Goal: Contribute content: Contribute content

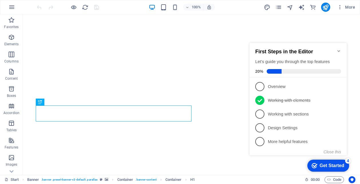
click at [342, 48] on div "First Steps in the Editor Let's guide you through the top features 20%" at bounding box center [298, 60] width 97 height 34
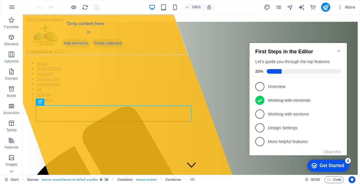
click at [337, 49] on icon "Minimize checklist" at bounding box center [339, 51] width 5 height 5
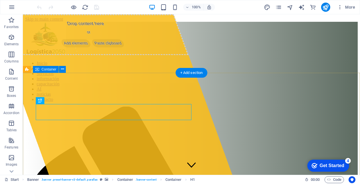
scroll to position [1, 0]
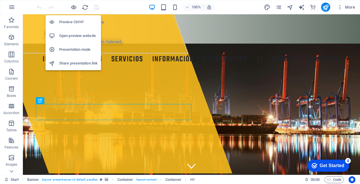
click at [76, 36] on h6 "Open preview website" at bounding box center [78, 35] width 38 height 7
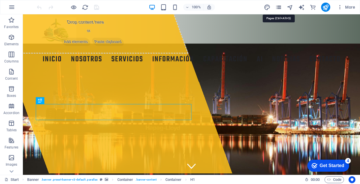
click at [279, 7] on icon "pages" at bounding box center [279, 7] width 7 height 7
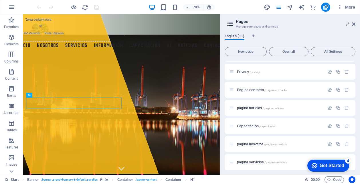
scroll to position [89, 0]
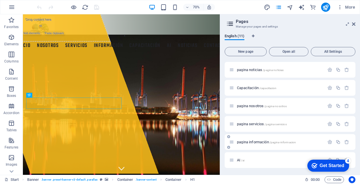
click at [255, 142] on span "pagina información /pagina-informacion" at bounding box center [266, 142] width 59 height 4
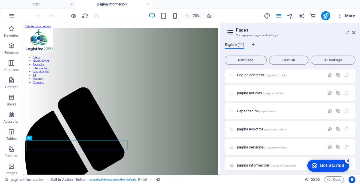
scroll to position [0, 0]
click at [355, 34] on icon at bounding box center [353, 32] width 3 height 5
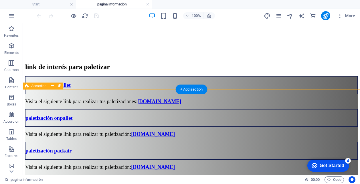
scroll to position [582, 0]
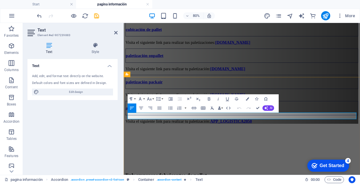
click at [152, 99] on icon "button" at bounding box center [149, 98] width 5 height 5
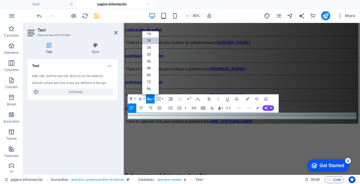
scroll to position [46, 0]
drag, startPoint x: 338, startPoint y: 138, endPoint x: 293, endPoint y: 140, distance: 44.7
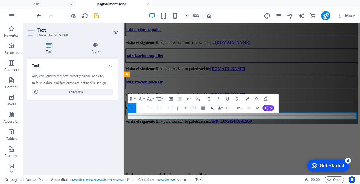
drag, startPoint x: 383, startPoint y: 139, endPoint x: 294, endPoint y: 139, distance: 89.4
click at [237, 109] on icon "button" at bounding box center [239, 107] width 5 height 5
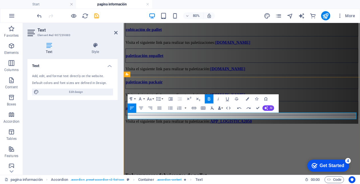
drag, startPoint x: 332, startPoint y: 138, endPoint x: 294, endPoint y: 137, distance: 37.8
click at [209, 98] on icon "button" at bounding box center [209, 98] width 5 height 5
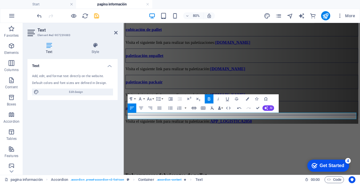
click at [194, 107] on icon "button" at bounding box center [194, 108] width 5 height 2
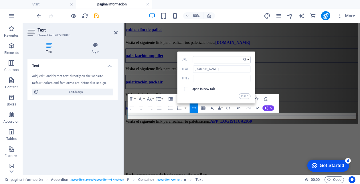
click at [205, 61] on input "URL" at bounding box center [222, 59] width 58 height 7
type input "[URL][DOMAIN_NAME]"
click at [186, 88] on input "checkbox" at bounding box center [186, 88] width 4 height 4
checkbox input "true"
click at [246, 96] on button "Insert" at bounding box center [244, 95] width 11 height 5
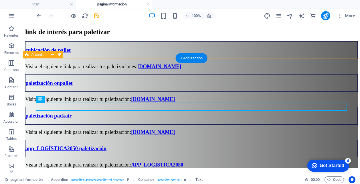
scroll to position [606, 0]
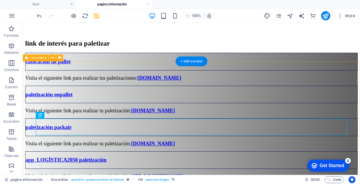
scroll to position [611, 0]
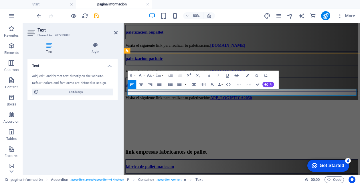
drag, startPoint x: 290, startPoint y: 108, endPoint x: 129, endPoint y: 111, distance: 161.3
copy span "Visita el siguiente link para conocer este software de control de inventario"
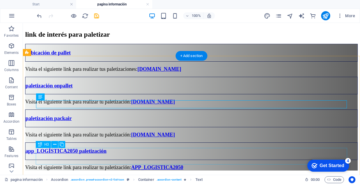
scroll to position [616, 0]
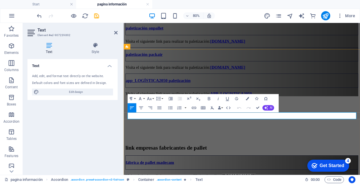
drag, startPoint x: 270, startPoint y: 139, endPoint x: 129, endPoint y: 141, distance: 141.5
drag, startPoint x: 327, startPoint y: 139, endPoint x: 292, endPoint y: 140, distance: 34.7
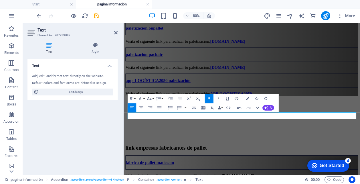
click at [209, 96] on icon "button" at bounding box center [209, 98] width 5 height 5
click at [209, 97] on icon "button" at bounding box center [209, 98] width 5 height 5
click at [193, 107] on icon "button" at bounding box center [194, 108] width 5 height 2
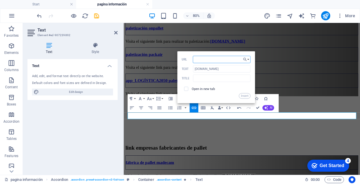
click at [206, 63] on input "URL" at bounding box center [222, 59] width 58 height 7
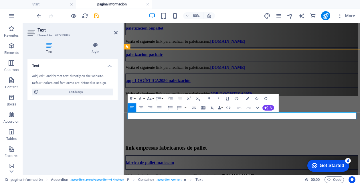
drag, startPoint x: 327, startPoint y: 141, endPoint x: 292, endPoint y: 141, distance: 35.2
click at [211, 97] on icon "button" at bounding box center [209, 98] width 5 height 5
click at [150, 99] on icon "button" at bounding box center [149, 98] width 5 height 5
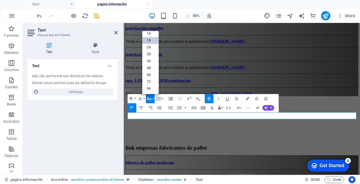
scroll to position [46, 0]
click at [152, 40] on link "18" at bounding box center [150, 40] width 17 height 7
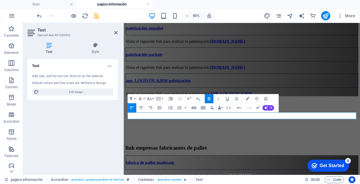
click at [195, 107] on icon "button" at bounding box center [194, 108] width 5 height 2
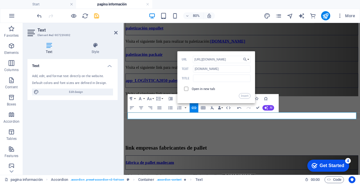
type input "[URL][DOMAIN_NAME]"
click at [186, 87] on input "checkbox" at bounding box center [186, 88] width 4 height 4
checkbox input "true"
click at [244, 95] on button "Insert" at bounding box center [244, 95] width 11 height 5
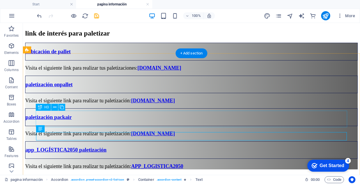
scroll to position [619, 0]
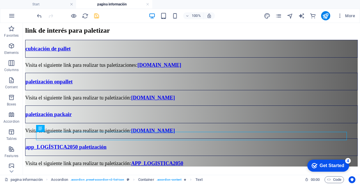
click at [95, 15] on icon "save" at bounding box center [96, 16] width 7 height 7
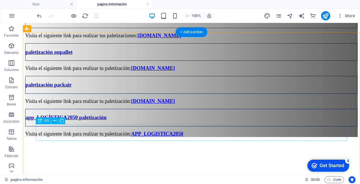
scroll to position [638, 0]
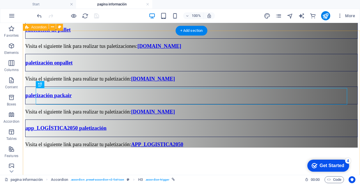
scroll to position [647, 0]
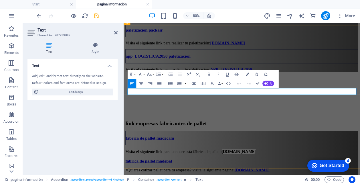
drag, startPoint x: 289, startPoint y: 109, endPoint x: 250, endPoint y: 109, distance: 38.7
drag, startPoint x: 290, startPoint y: 108, endPoint x: 128, endPoint y: 110, distance: 161.5
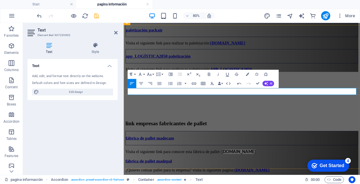
copy span "Visita el siguiente link para conocer este software de control de inventario:"
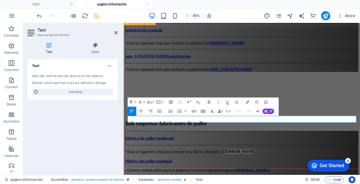
drag, startPoint x: 312, startPoint y: 143, endPoint x: 127, endPoint y: 142, distance: 185.6
drag, startPoint x: 325, startPoint y: 144, endPoint x: 292, endPoint y: 143, distance: 32.7
click at [209, 101] on icon "button" at bounding box center [209, 102] width 3 height 3
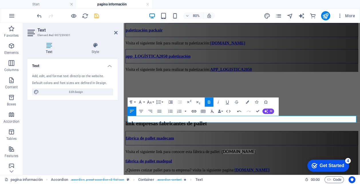
click at [195, 111] on icon "button" at bounding box center [193, 111] width 5 height 5
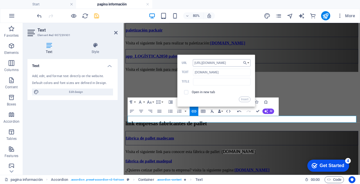
scroll to position [0, 2]
type input "[URL][DOMAIN_NAME]"
click at [187, 92] on input "checkbox" at bounding box center [186, 91] width 4 height 4
checkbox input "true"
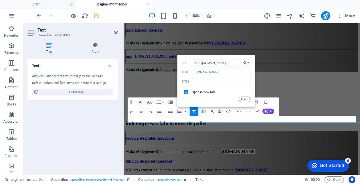
click at [245, 98] on button "Insert" at bounding box center [244, 99] width 11 height 5
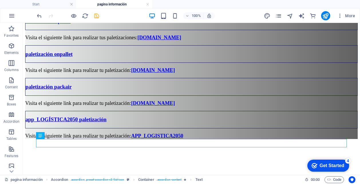
click at [98, 15] on icon "save" at bounding box center [96, 16] width 7 height 7
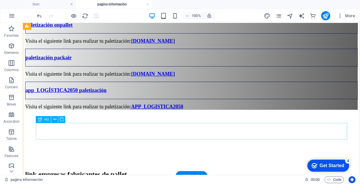
scroll to position [675, 0]
